Goal: Task Accomplishment & Management: Manage account settings

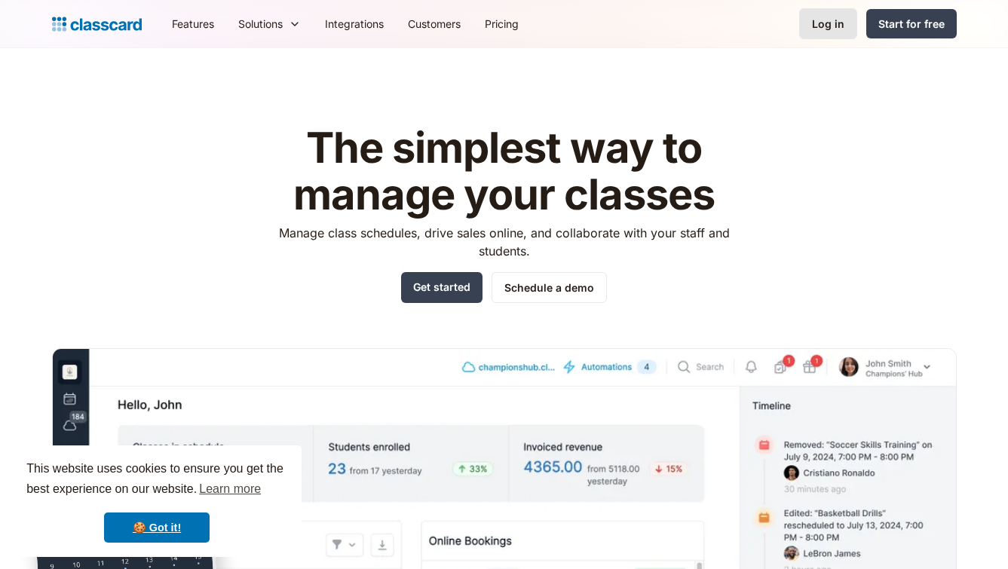
click at [828, 21] on div "Log in" at bounding box center [828, 24] width 32 height 16
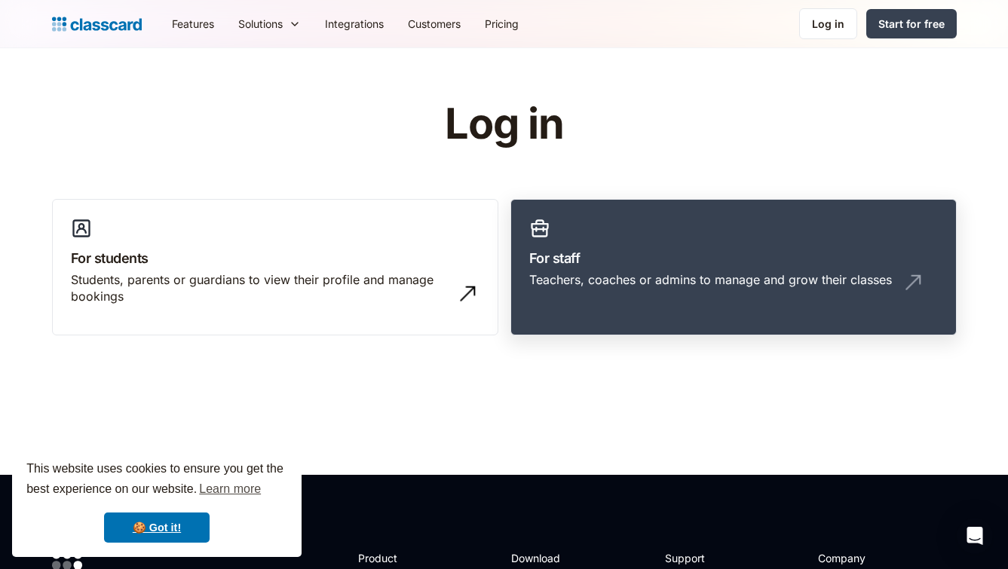
click at [672, 273] on div "Teachers, coaches or admins to manage and grow their classes" at bounding box center [710, 279] width 363 height 17
